Goal: Find contact information: Find contact information

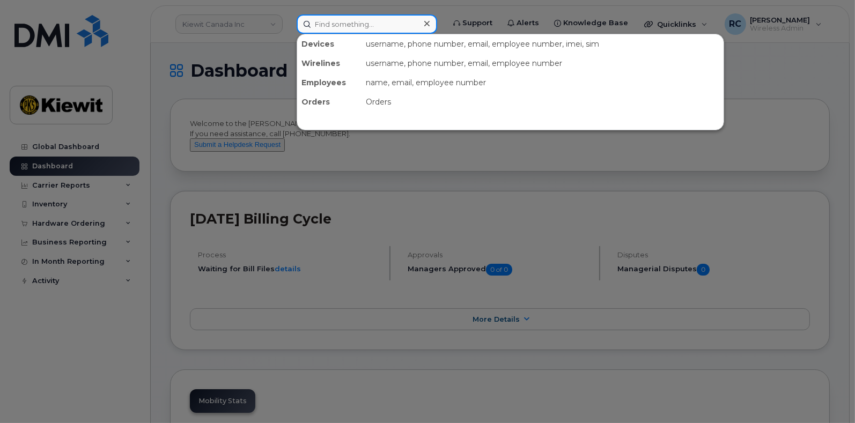
click at [337, 26] on input at bounding box center [367, 23] width 141 height 19
paste input "HRC0562246"
type input "HRC0562246"
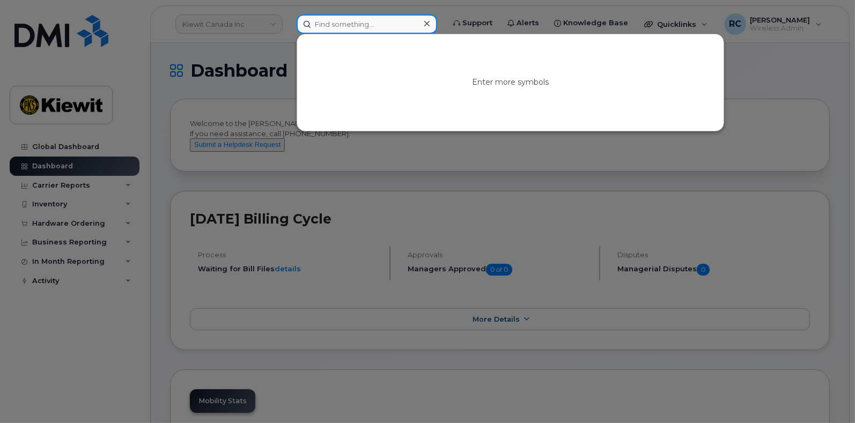
paste input "Ethan.Pfleger"
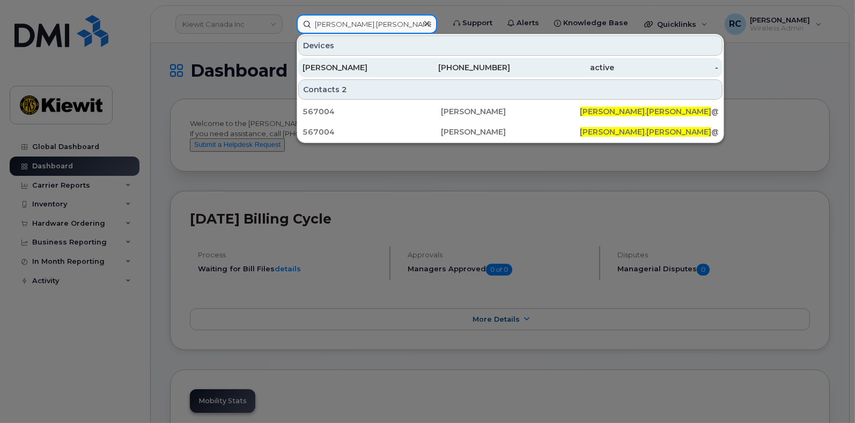
type input "Ethan.Pfleger"
click at [454, 74] on div "769-298-2062" at bounding box center [459, 67] width 104 height 19
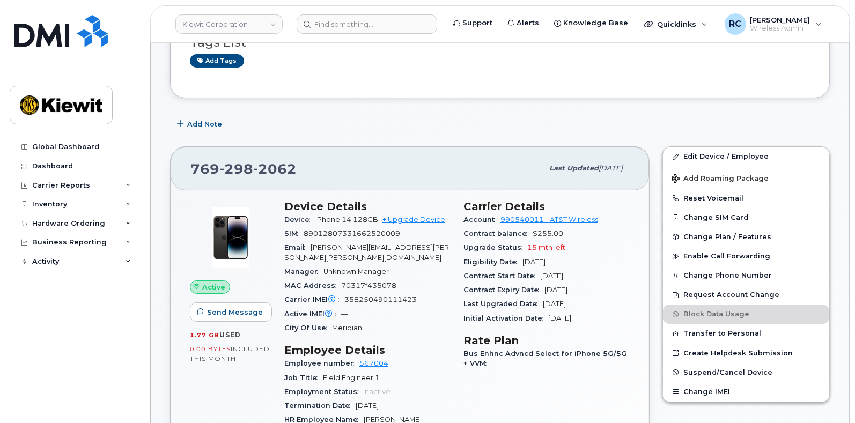
scroll to position [107, 0]
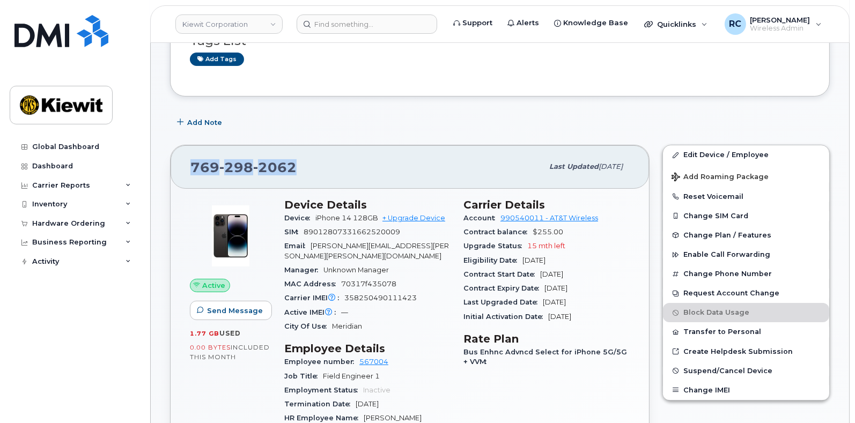
drag, startPoint x: 298, startPoint y: 169, endPoint x: 169, endPoint y: 159, distance: 129.1
click at [169, 159] on div "[PHONE_NUMBER] Last updated [DATE] Active Send Message 1.77 GB  used 0.00 Bytes…" at bounding box center [410, 417] width 493 height 558
copy span "[PHONE_NUMBER]"
click at [713, 114] on div "Add Note" at bounding box center [500, 122] width 660 height 19
